Goal: Task Accomplishment & Management: Use online tool/utility

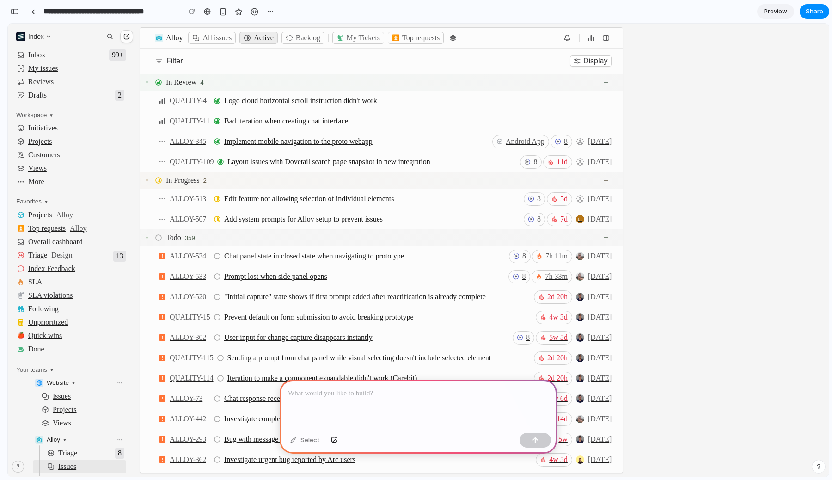
click at [432, 394] on p at bounding box center [418, 393] width 261 height 11
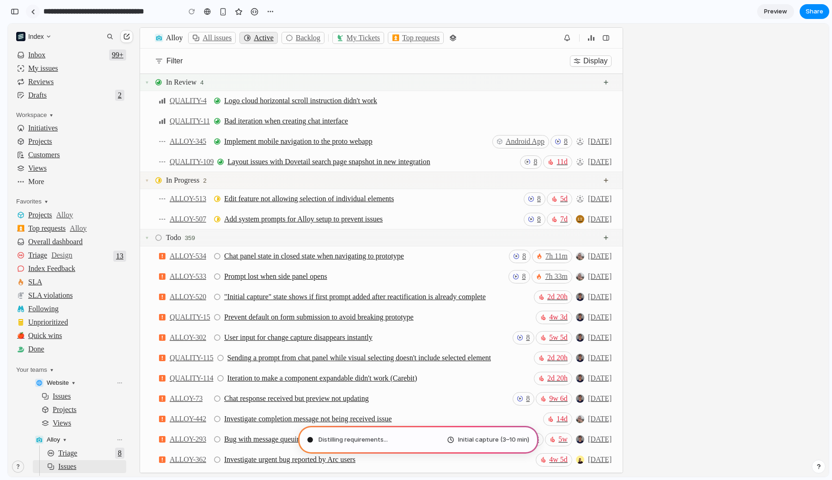
click at [32, 12] on div at bounding box center [33, 11] width 4 height 5
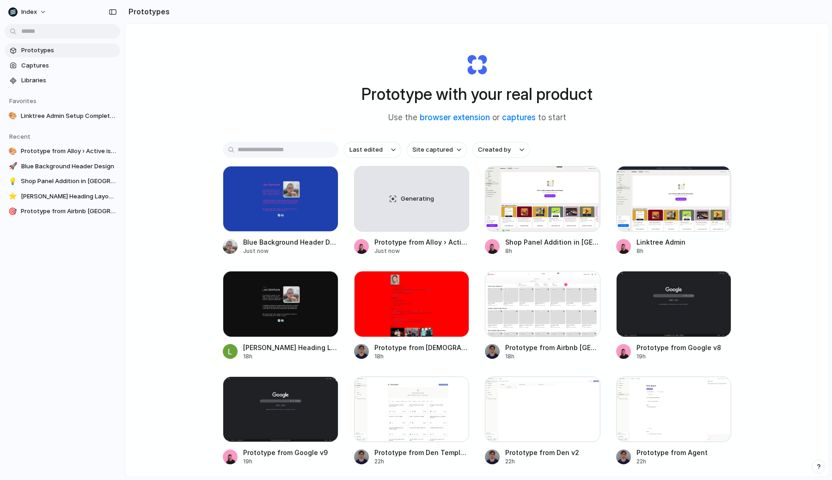
click at [183, 69] on div "Prototype with your real product Use the browser extension or captures to start…" at bounding box center [476, 275] width 703 height 502
click at [41, 59] on link "Captures" at bounding box center [62, 66] width 115 height 14
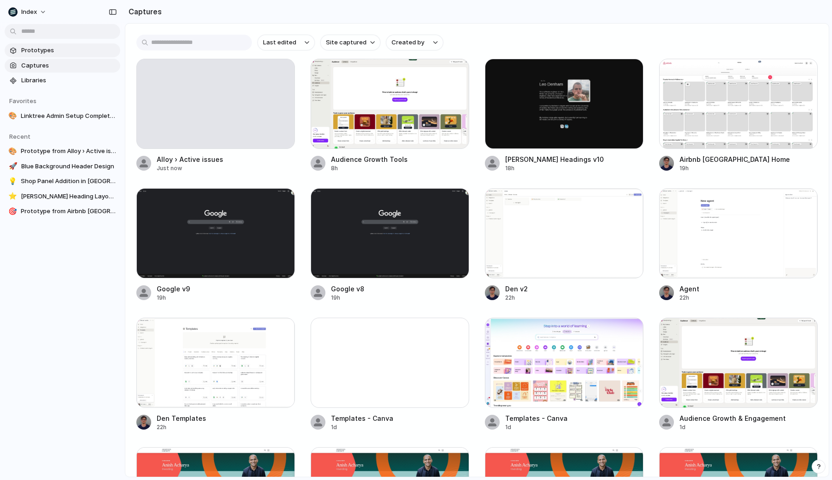
click at [85, 52] on span "Prototypes" at bounding box center [68, 50] width 95 height 9
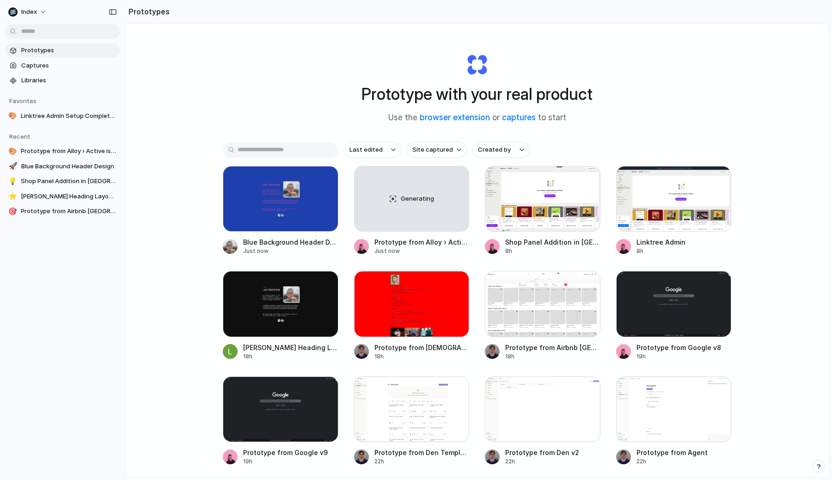
click at [303, 94] on div "Prototype with your real product Use the browser extension or captures to start" at bounding box center [477, 85] width 370 height 100
click at [516, 219] on div at bounding box center [542, 199] width 115 height 66
click at [638, 220] on div at bounding box center [673, 199] width 115 height 66
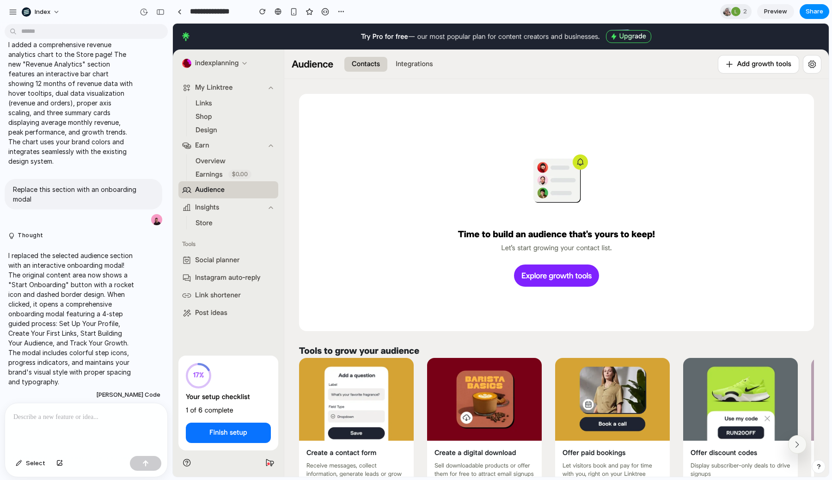
click at [772, 17] on link "Preview" at bounding box center [775, 11] width 37 height 15
